Goal: Task Accomplishment & Management: Manage account settings

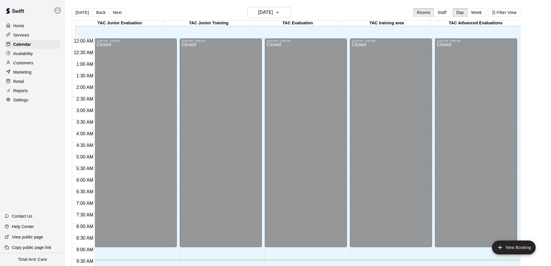
scroll to position [221, 0]
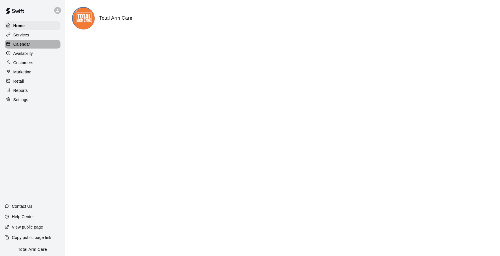
click at [22, 46] on p "Calendar" at bounding box center [21, 44] width 17 height 6
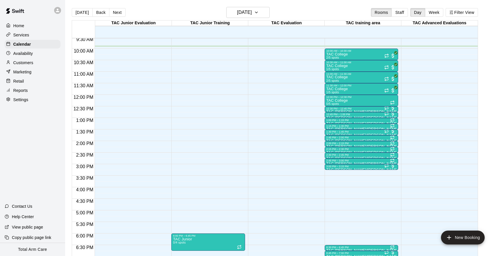
scroll to position [221, 0]
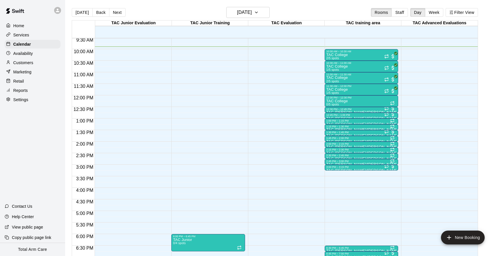
click at [23, 53] on p "Availability" at bounding box center [23, 54] width 20 height 6
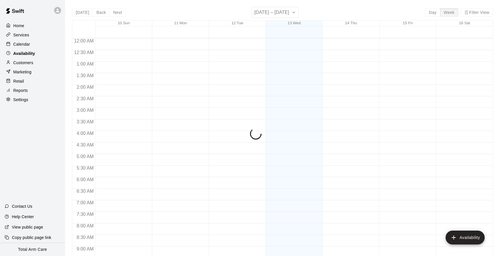
scroll to position [229, 0]
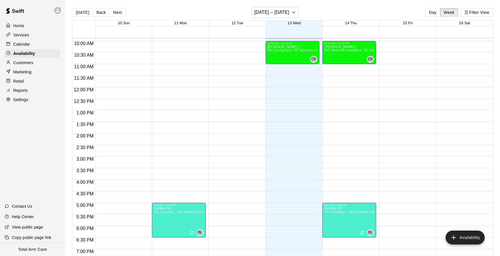
drag, startPoint x: 27, startPoint y: 92, endPoint x: 24, endPoint y: 89, distance: 3.9
click at [27, 91] on p "Reports" at bounding box center [20, 91] width 14 height 6
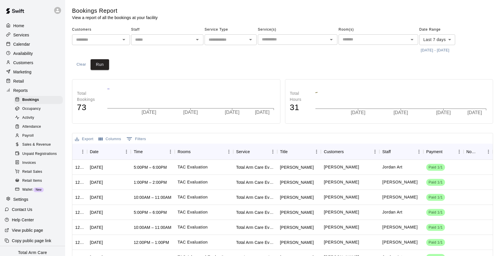
click at [34, 133] on div "Payroll" at bounding box center [38, 136] width 49 height 8
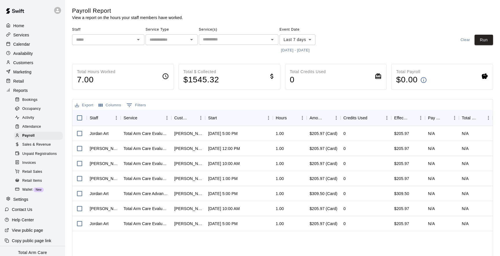
click at [291, 51] on button "8/6/2025 - 8/13/2025" at bounding box center [296, 50] width 32 height 9
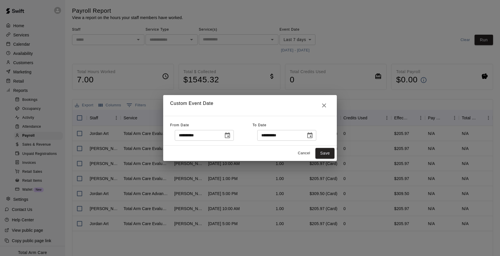
click at [230, 137] on icon "Choose date, selected date is Aug 6, 2025" at bounding box center [227, 136] width 5 height 6
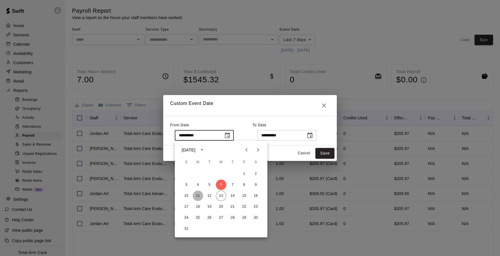
click at [198, 197] on button "11" at bounding box center [198, 196] width 10 height 10
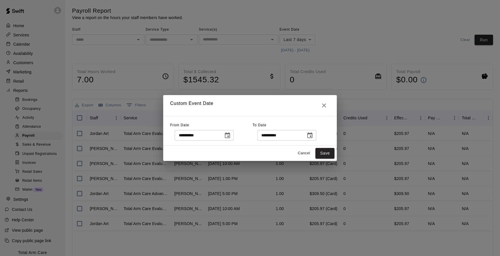
click at [229, 135] on icon "Choose date, selected date is Aug 11, 2025" at bounding box center [227, 135] width 7 height 7
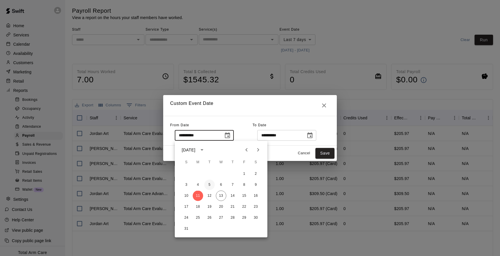
click at [209, 184] on button "5" at bounding box center [209, 185] width 10 height 10
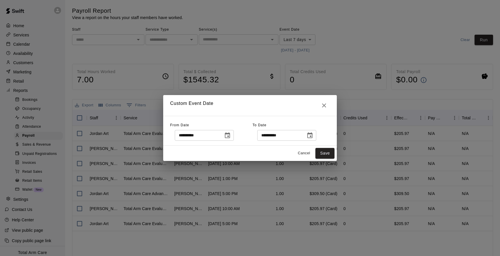
type input "**********"
click at [270, 153] on div "Cancel Save" at bounding box center [250, 153] width 174 height 15
click at [307, 134] on button "Choose date, selected date is Aug 13, 2025" at bounding box center [310, 136] width 12 height 12
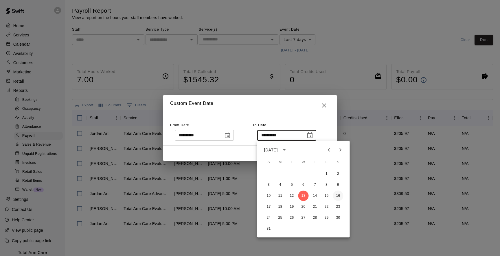
click at [341, 195] on button "16" at bounding box center [338, 196] width 10 height 10
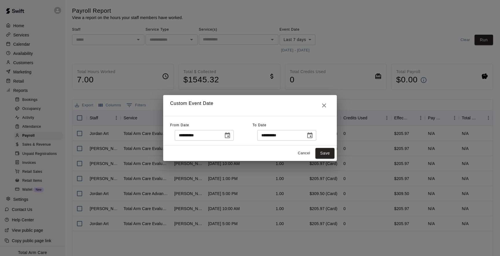
click at [316, 138] on button "Choose date, selected date is Aug 16, 2025" at bounding box center [310, 136] width 12 height 12
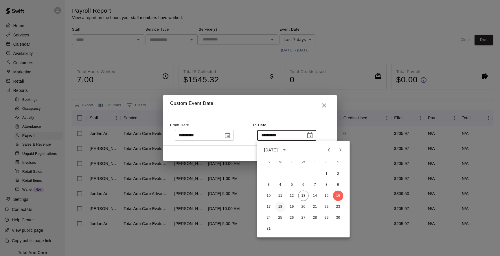
click at [280, 208] on button "18" at bounding box center [280, 207] width 10 height 10
type input "**********"
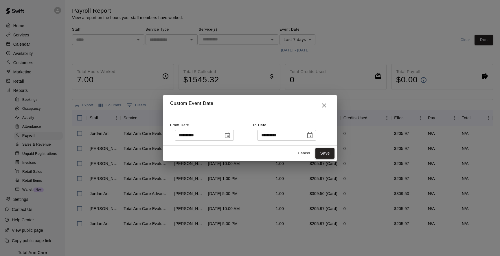
click at [324, 158] on button "Save" at bounding box center [324, 153] width 19 height 11
type input "******"
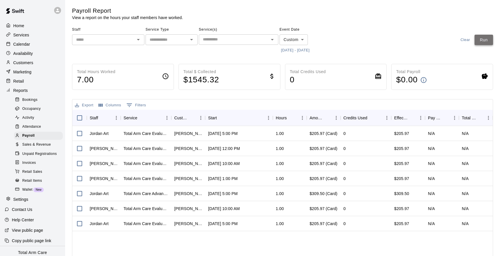
click at [484, 42] on button "Run" at bounding box center [484, 40] width 19 height 11
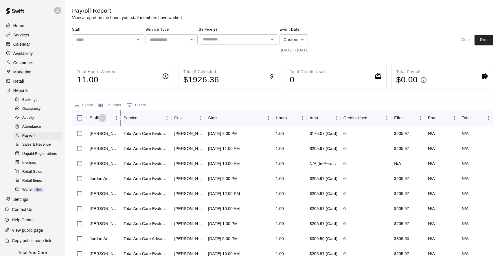
click at [103, 119] on icon "Sort" at bounding box center [102, 117] width 5 height 5
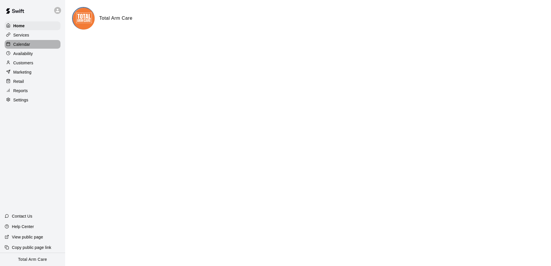
click at [28, 43] on p "Calendar" at bounding box center [21, 44] width 17 height 6
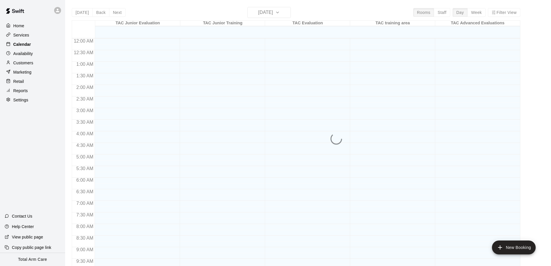
scroll to position [231, 0]
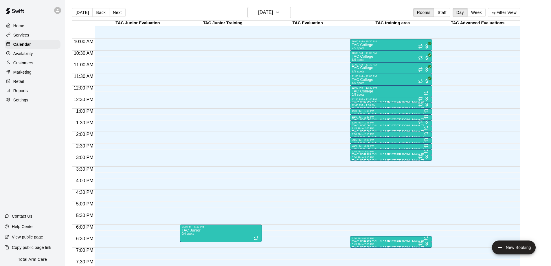
click at [58, 5] on div at bounding box center [59, 11] width 12 height 12
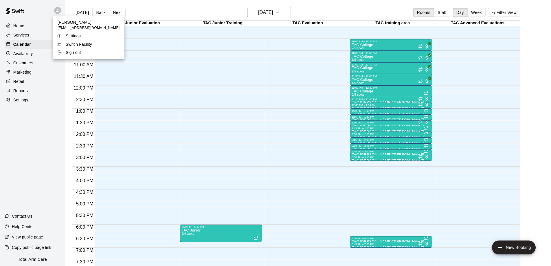
click at [57, 45] on icon at bounding box center [59, 44] width 5 height 5
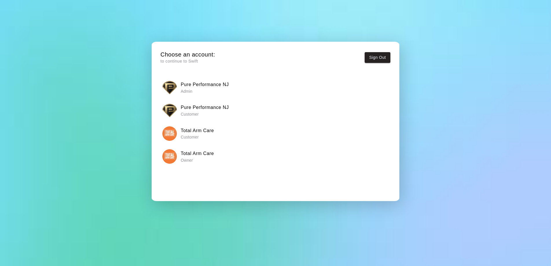
click at [182, 86] on h6 "Pure Performance NJ" at bounding box center [205, 85] width 48 height 8
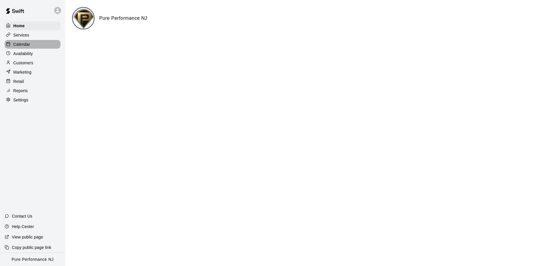
click at [20, 41] on p "Calendar" at bounding box center [21, 44] width 17 height 6
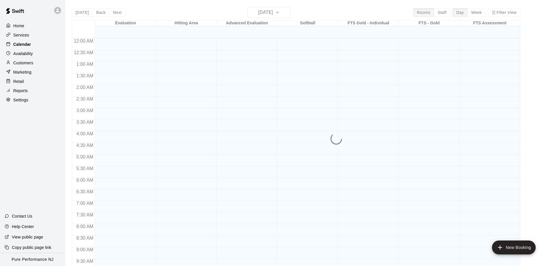
scroll to position [231, 0]
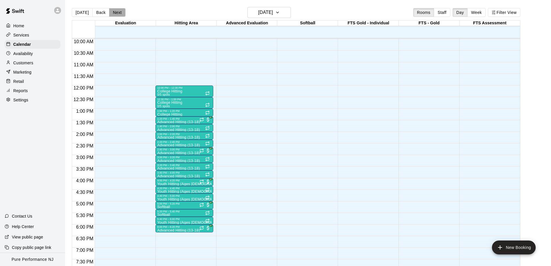
click at [117, 13] on button "Next" at bounding box center [117, 12] width 16 height 9
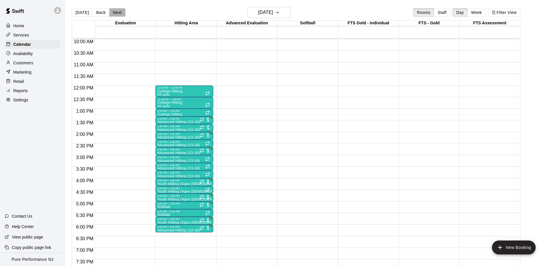
click at [117, 13] on button "Next" at bounding box center [117, 12] width 16 height 9
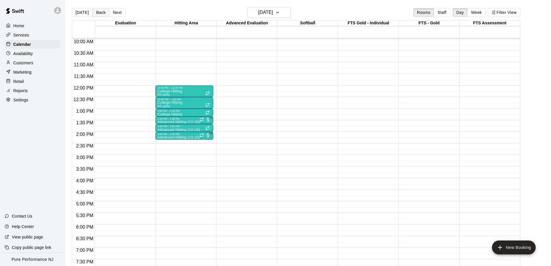
click at [96, 10] on button "Back" at bounding box center [100, 12] width 17 height 9
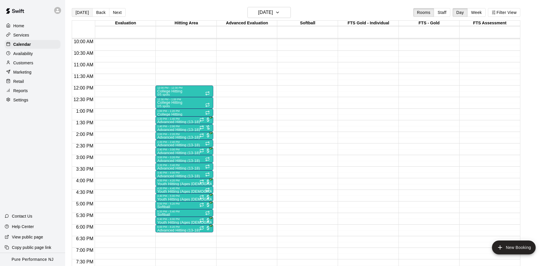
click at [78, 14] on button "[DATE]" at bounding box center [82, 12] width 21 height 9
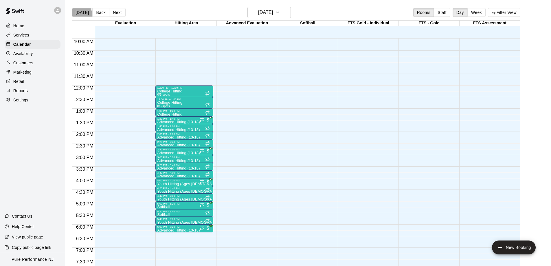
click at [78, 14] on button "[DATE]" at bounding box center [82, 12] width 21 height 9
click at [113, 15] on button "Next" at bounding box center [117, 12] width 16 height 9
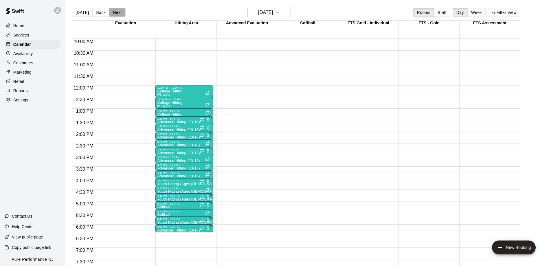
click at [113, 15] on button "Next" at bounding box center [117, 12] width 16 height 9
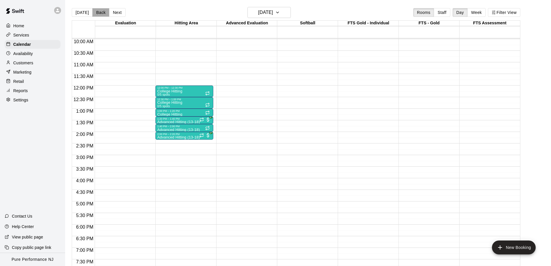
click at [92, 14] on button "Back" at bounding box center [100, 12] width 17 height 9
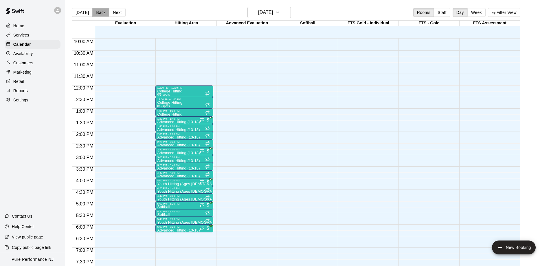
click at [92, 14] on button "Back" at bounding box center [100, 12] width 17 height 9
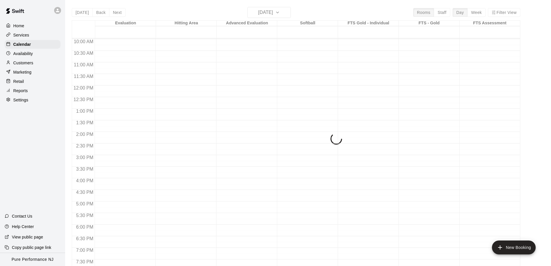
click at [92, 14] on div "[DATE] Back [DATE][DATE] Rooms Staff Day Week Filter View Evaluation 12 Tue Hit…" at bounding box center [296, 140] width 449 height 266
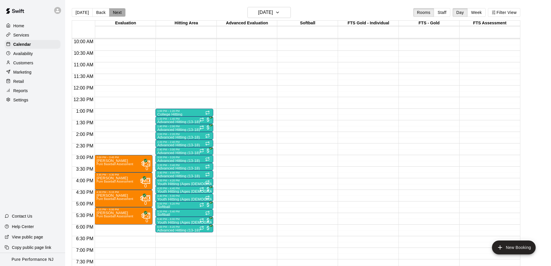
click at [114, 15] on button "Next" at bounding box center [117, 12] width 16 height 9
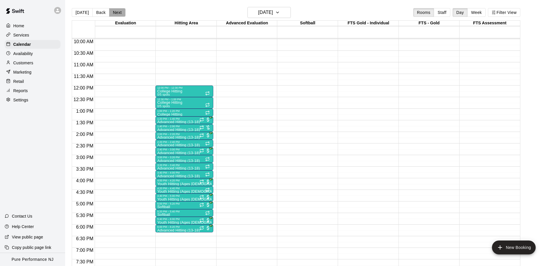
click at [113, 15] on button "Next" at bounding box center [117, 12] width 16 height 9
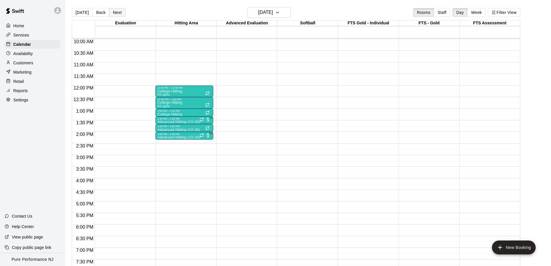
click at [113, 15] on button "Next" at bounding box center [117, 12] width 16 height 9
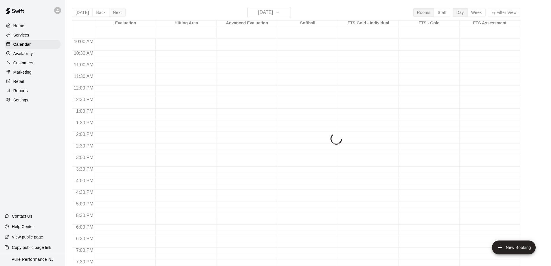
click at [113, 15] on div "[DATE] Back [DATE][DATE] Rooms Staff Day Week Filter View Evaluation 16 Sat Hit…" at bounding box center [296, 140] width 449 height 266
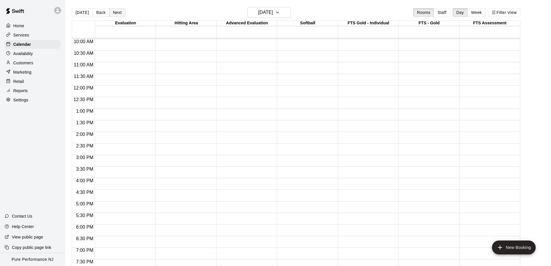
click at [113, 15] on button "Next" at bounding box center [117, 12] width 16 height 9
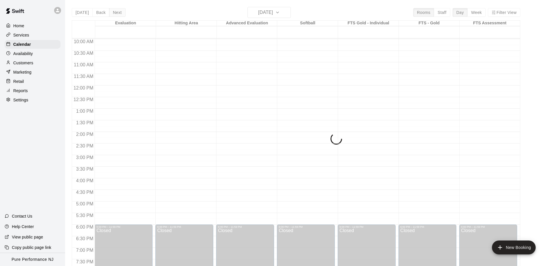
click at [113, 15] on div "[DATE] Back [DATE][DATE] Rooms Staff Day Week Filter View Evaluation 17 Sun Hit…" at bounding box center [296, 140] width 449 height 266
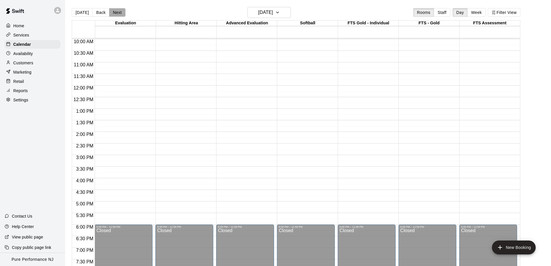
click at [113, 15] on button "Next" at bounding box center [117, 12] width 16 height 9
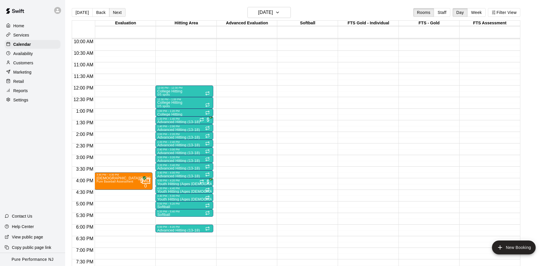
click at [113, 15] on button "Next" at bounding box center [117, 12] width 16 height 9
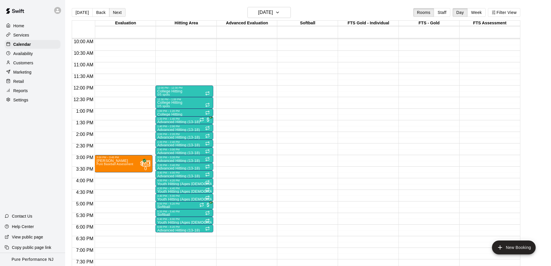
click at [113, 15] on button "Next" at bounding box center [117, 12] width 16 height 9
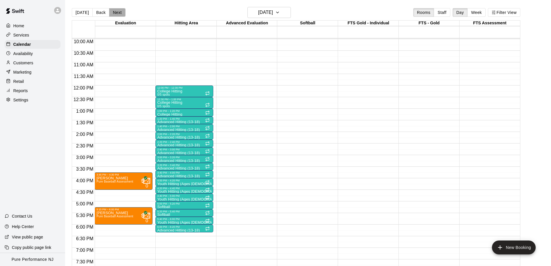
click at [113, 15] on button "Next" at bounding box center [117, 12] width 16 height 9
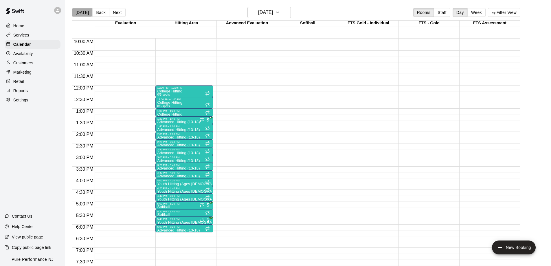
click at [82, 11] on button "[DATE]" at bounding box center [82, 12] width 21 height 9
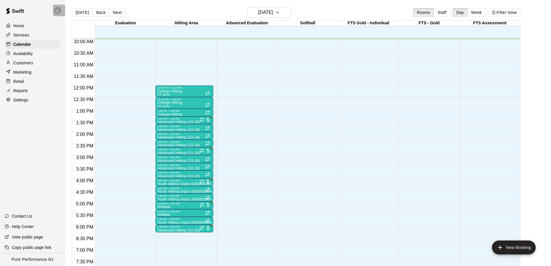
click at [57, 8] on icon at bounding box center [57, 10] width 5 height 5
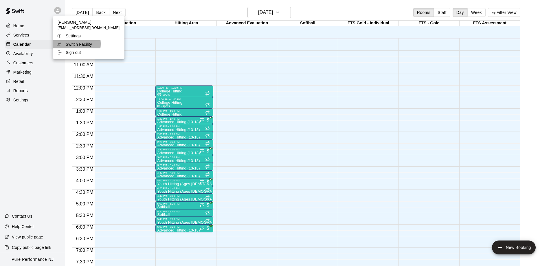
click at [71, 44] on p "Switch Facility" at bounding box center [79, 44] width 26 height 6
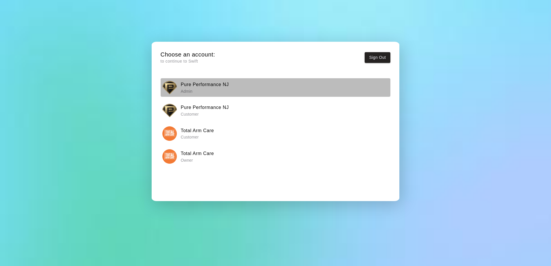
click at [162, 86] on img "button" at bounding box center [169, 87] width 14 height 14
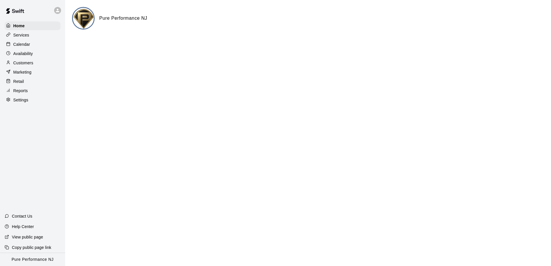
click at [57, 6] on div at bounding box center [59, 11] width 12 height 12
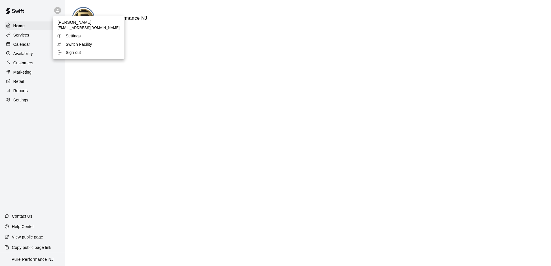
click at [85, 45] on p "Switch Facility" at bounding box center [79, 44] width 26 height 6
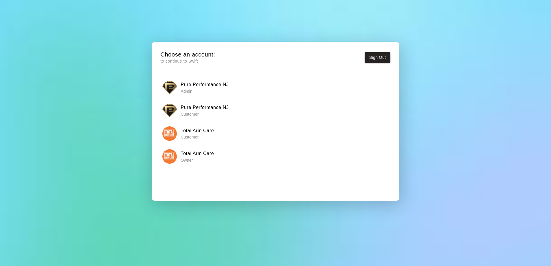
click at [167, 154] on img "button" at bounding box center [169, 156] width 14 height 14
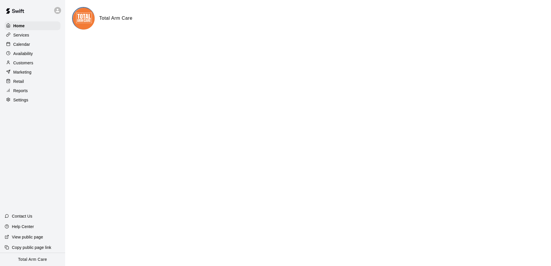
click at [16, 46] on p "Calendar" at bounding box center [21, 44] width 17 height 6
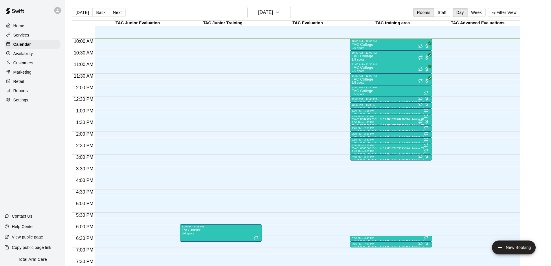
scroll to position [232, 0]
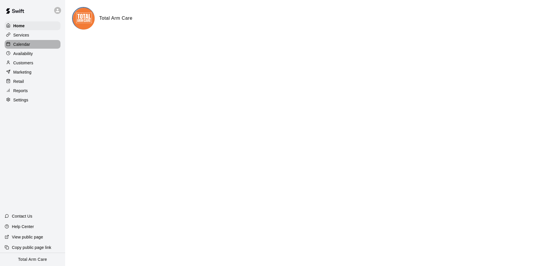
click at [27, 45] on p "Calendar" at bounding box center [21, 44] width 17 height 6
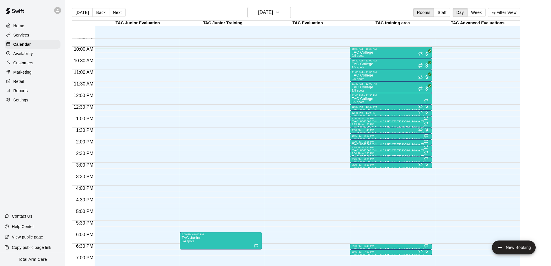
scroll to position [219, 0]
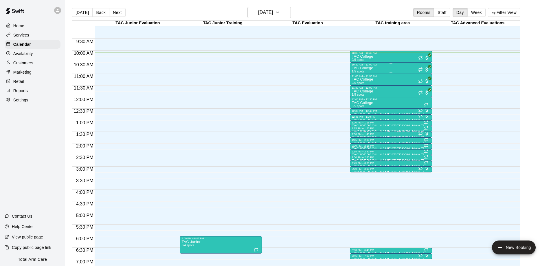
click at [375, 69] on div "TAC College 1/5 spots" at bounding box center [391, 199] width 79 height 266
click at [361, 84] on img "edit" at bounding box center [358, 85] width 7 height 7
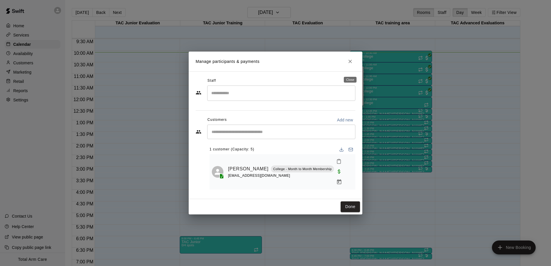
click at [350, 63] on icon "Close" at bounding box center [349, 61] width 3 height 3
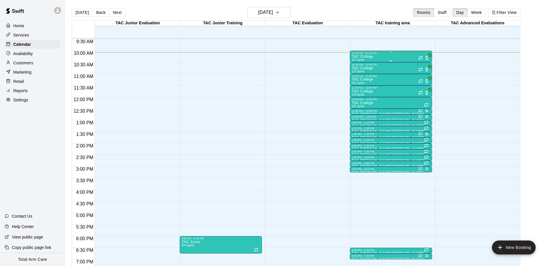
click at [372, 56] on p "TAC College" at bounding box center [362, 56] width 21 height 0
click at [381, 58] on div at bounding box center [275, 133] width 551 height 266
click at [366, 56] on p "TAC College" at bounding box center [362, 56] width 21 height 0
click at [359, 79] on img "edit" at bounding box center [358, 76] width 7 height 7
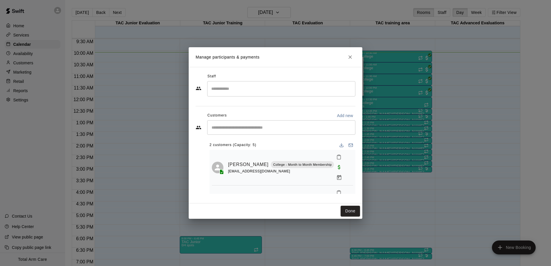
scroll to position [10, 0]
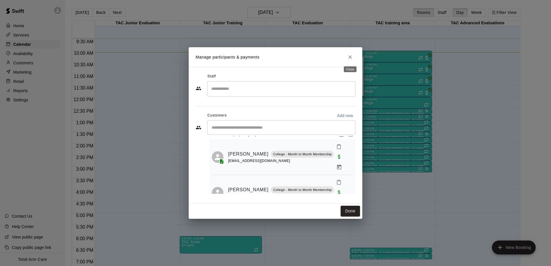
click at [349, 56] on icon "Close" at bounding box center [349, 56] width 3 height 3
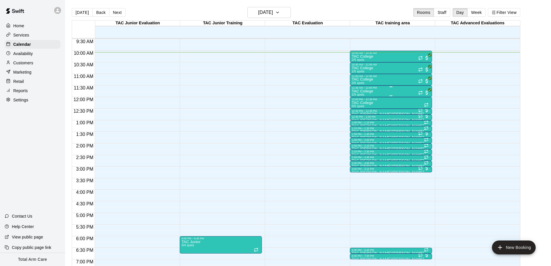
click at [374, 94] on div "TAC College 1/5 spots" at bounding box center [391, 222] width 79 height 266
click at [357, 110] on img "edit" at bounding box center [358, 109] width 7 height 7
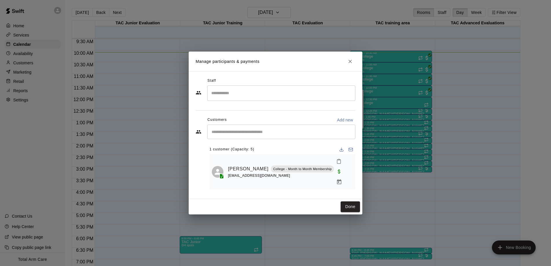
click at [347, 63] on button "Close" at bounding box center [350, 61] width 10 height 10
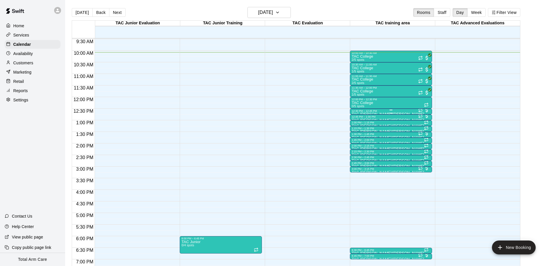
click at [381, 111] on div "12:30 PM – 12:45 PM" at bounding box center [391, 110] width 79 height 3
click at [358, 134] on button "edit" at bounding box center [358, 128] width 12 height 11
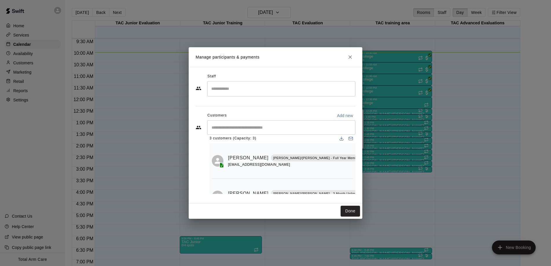
scroll to position [0, 0]
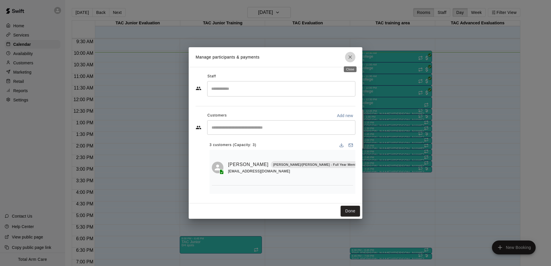
click at [349, 58] on icon "Close" at bounding box center [349, 56] width 3 height 3
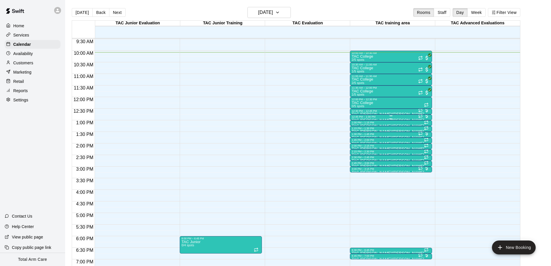
click at [371, 116] on div "12:45 PM – 1:00 PM" at bounding box center [391, 116] width 79 height 3
click at [355, 137] on img "edit" at bounding box center [358, 134] width 7 height 7
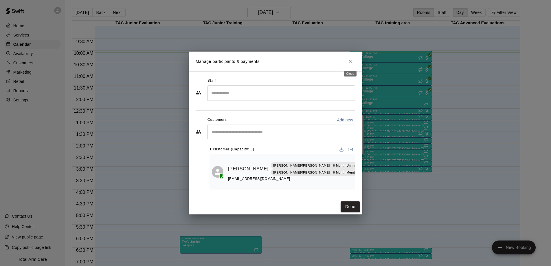
drag, startPoint x: 348, startPoint y: 61, endPoint x: 345, endPoint y: 60, distance: 2.9
click at [348, 61] on icon "Close" at bounding box center [350, 61] width 6 height 6
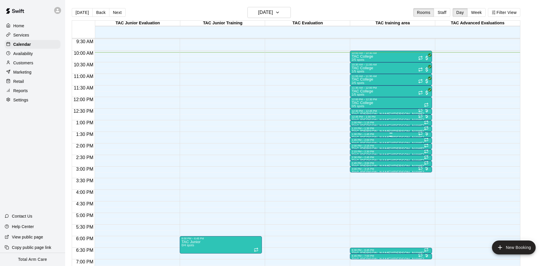
click at [369, 136] on div at bounding box center [391, 136] width 79 height 1
click at [356, 157] on img "edit" at bounding box center [358, 155] width 7 height 7
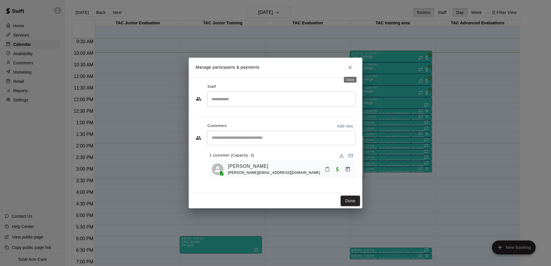
click at [350, 66] on icon "Close" at bounding box center [350, 68] width 6 height 6
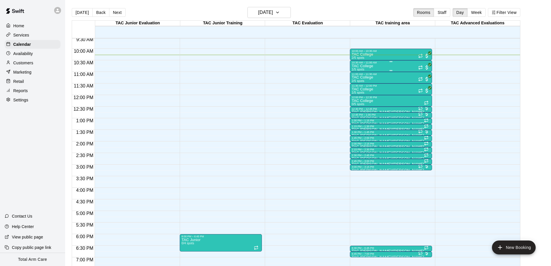
scroll to position [221, 0]
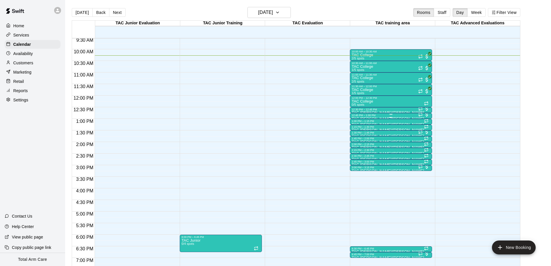
click at [361, 117] on div at bounding box center [391, 117] width 79 height 1
click at [358, 139] on img "edit" at bounding box center [358, 136] width 7 height 7
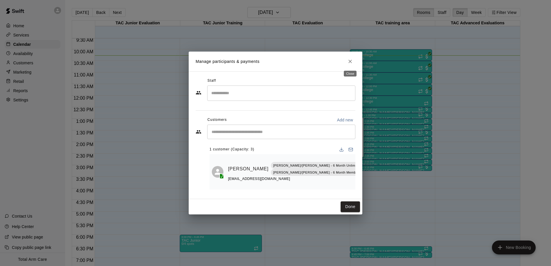
click at [350, 61] on icon "Close" at bounding box center [349, 61] width 3 height 3
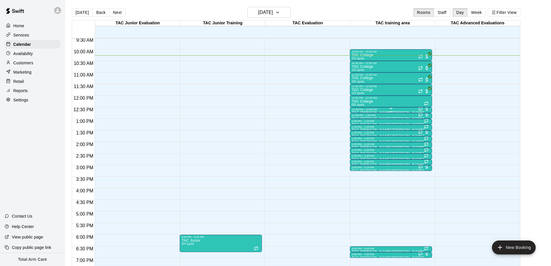
click at [371, 111] on div at bounding box center [391, 111] width 79 height 1
click at [358, 130] on img "edit" at bounding box center [358, 130] width 7 height 7
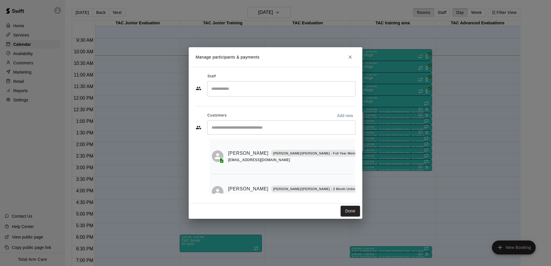
scroll to position [46, 0]
click at [349, 54] on icon "Close" at bounding box center [350, 57] width 6 height 6
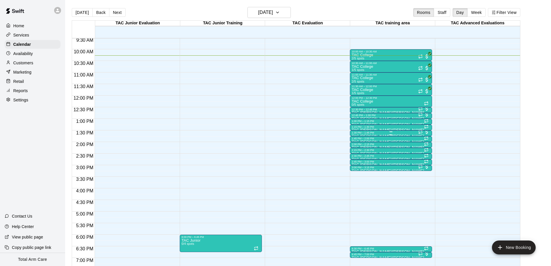
click at [362, 133] on div "1:30 PM – 1:45 PM" at bounding box center [391, 132] width 79 height 3
click at [357, 152] on img "edit" at bounding box center [358, 150] width 7 height 7
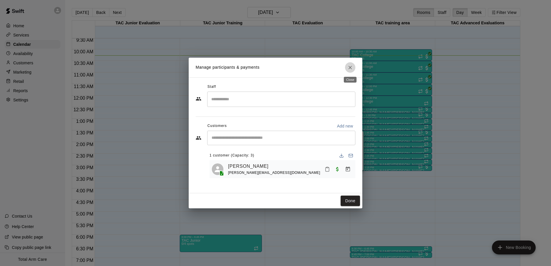
click at [350, 67] on icon "Close" at bounding box center [349, 67] width 3 height 3
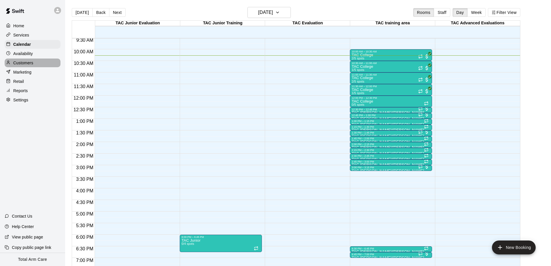
click at [21, 62] on p "Customers" at bounding box center [23, 63] width 20 height 6
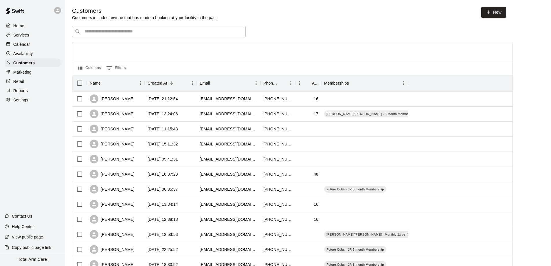
click at [109, 29] on input "Search customers by name or email" at bounding box center [163, 32] width 160 height 6
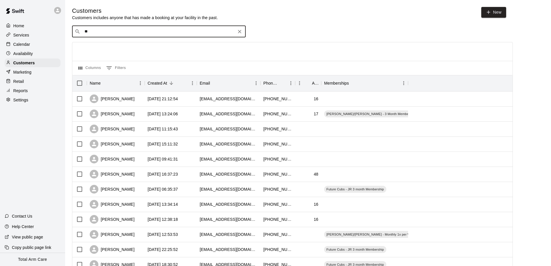
type input "***"
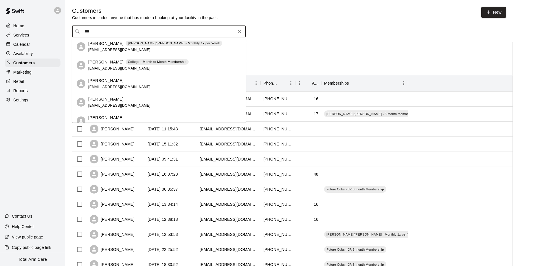
click at [112, 49] on span "anthonyjp14@gmail.com" at bounding box center [119, 50] width 62 height 4
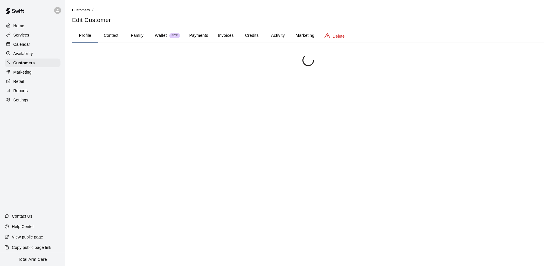
scroll to position [1, 0]
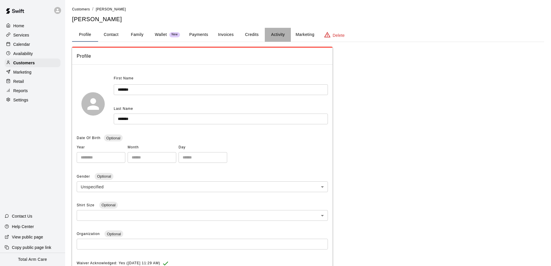
click at [270, 32] on button "Activity" at bounding box center [278, 35] width 26 height 14
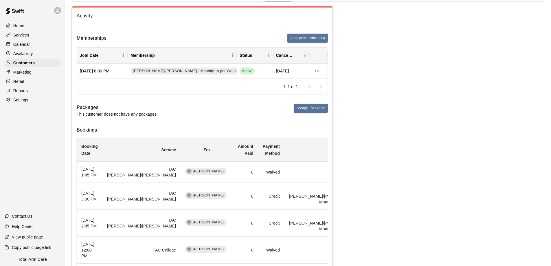
scroll to position [44, 0]
